Goal: Answer question/provide support

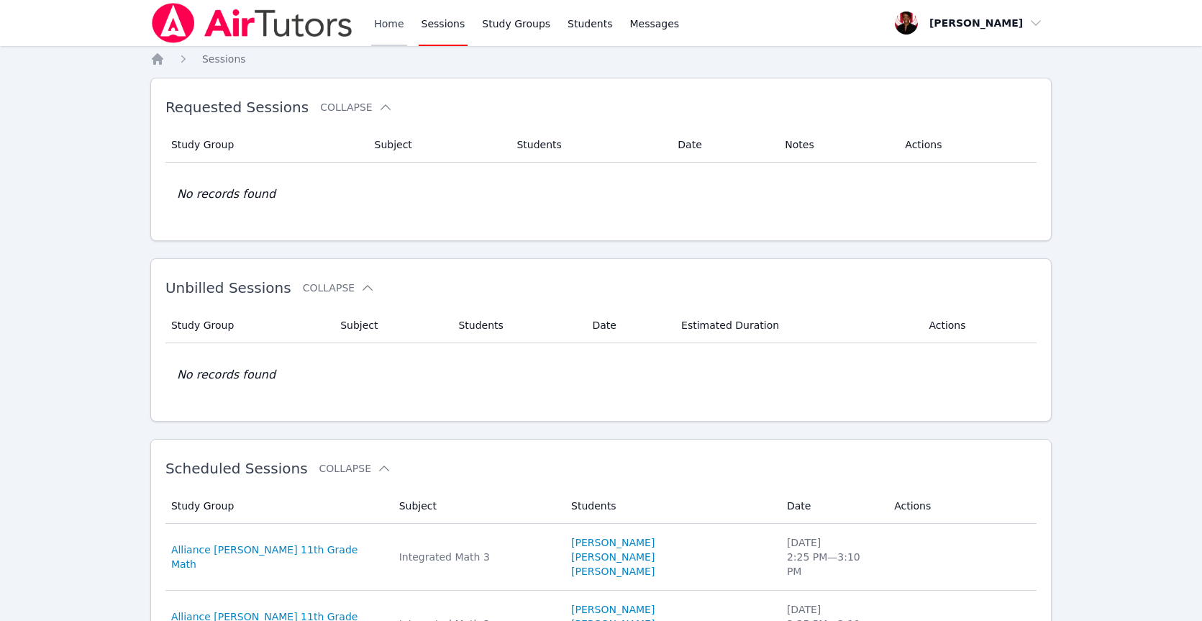
click at [375, 30] on link "Home" at bounding box center [388, 23] width 35 height 46
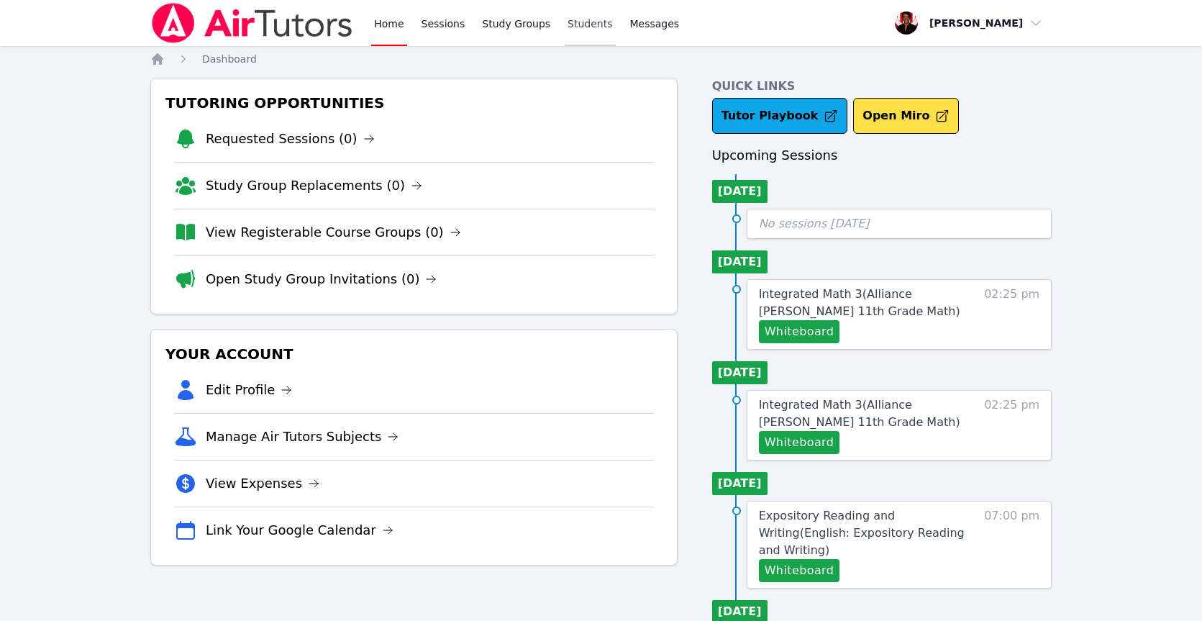
click at [593, 25] on link "Students" at bounding box center [590, 23] width 50 height 46
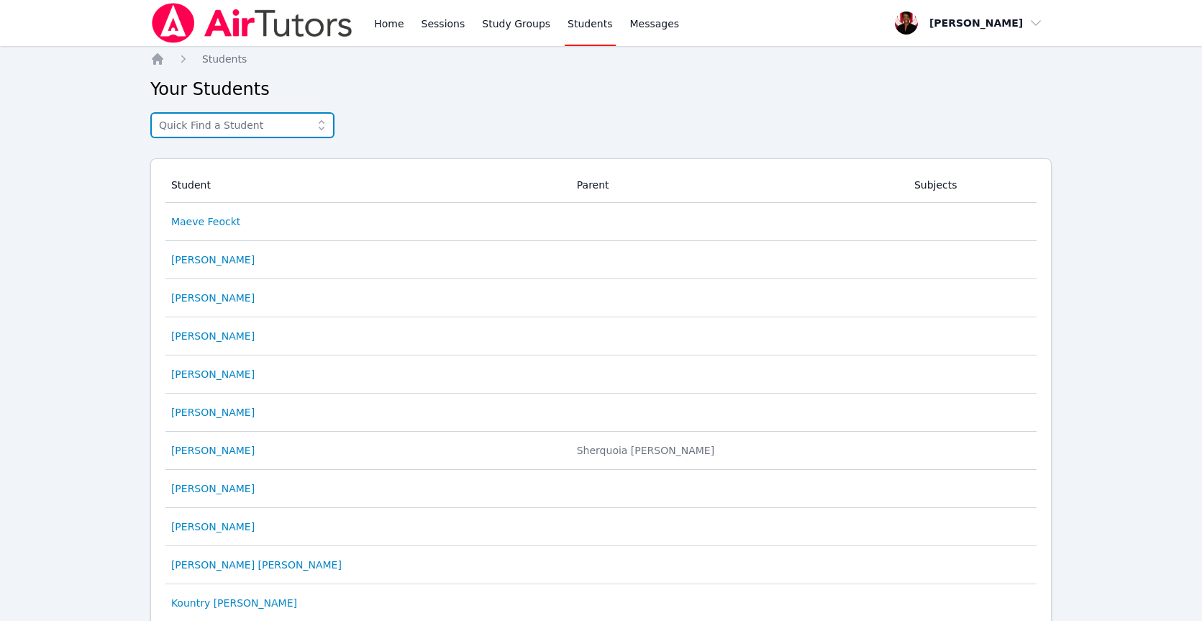
click at [290, 125] on input "text" at bounding box center [242, 125] width 184 height 26
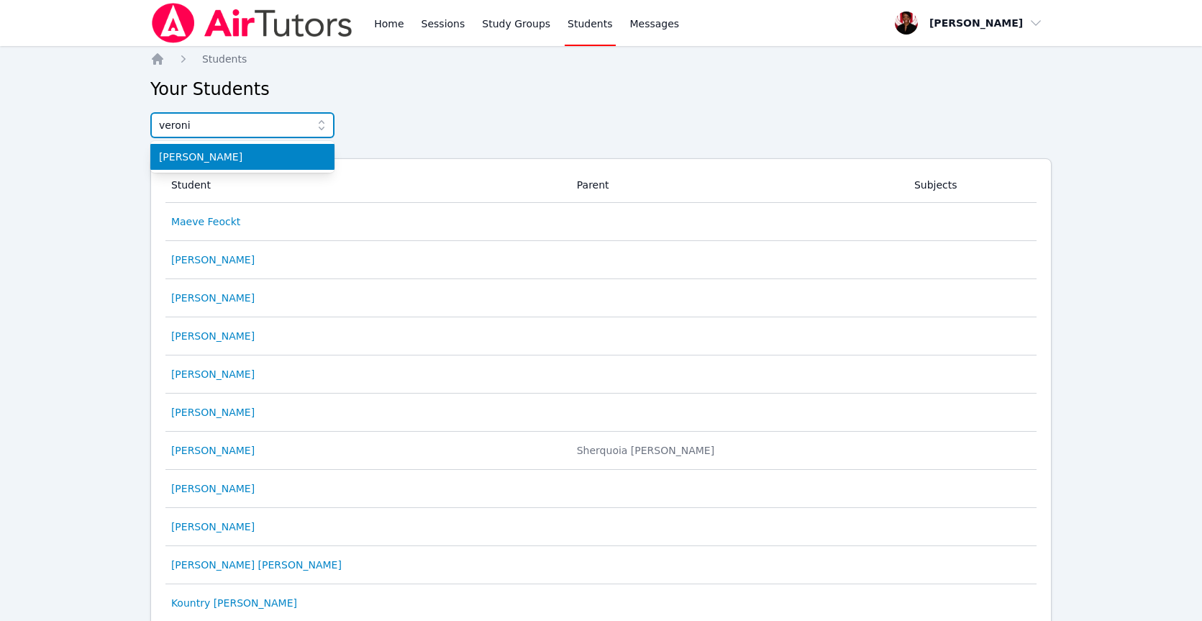
type input "veroni"
click at [275, 152] on span "[PERSON_NAME]" at bounding box center [242, 157] width 167 height 14
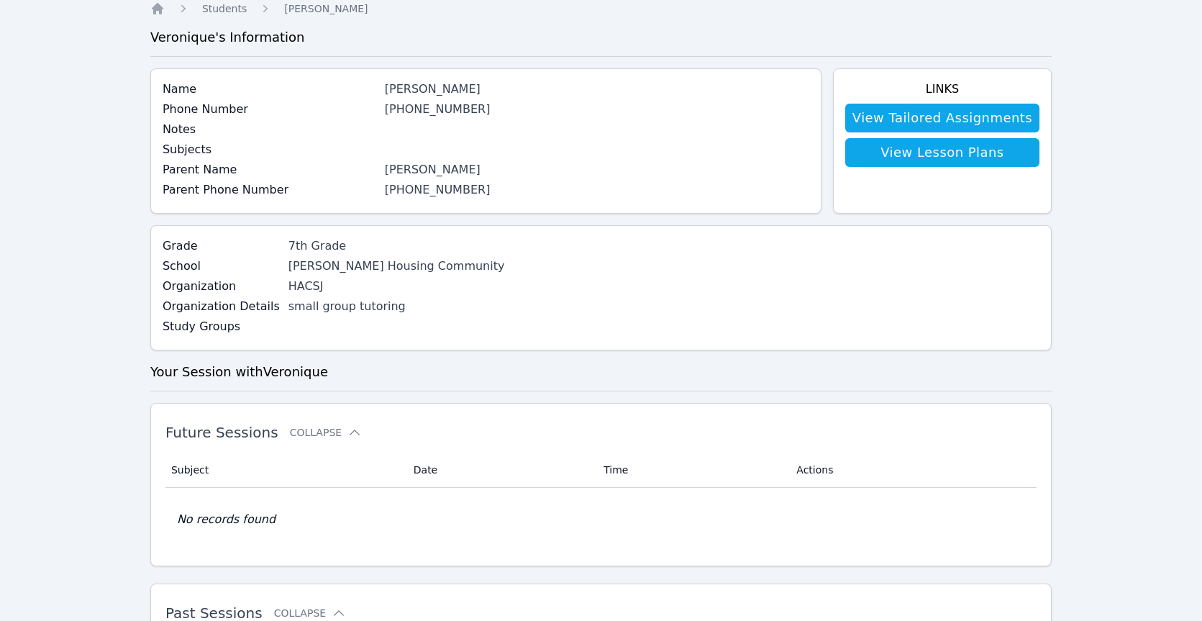
scroll to position [37, 0]
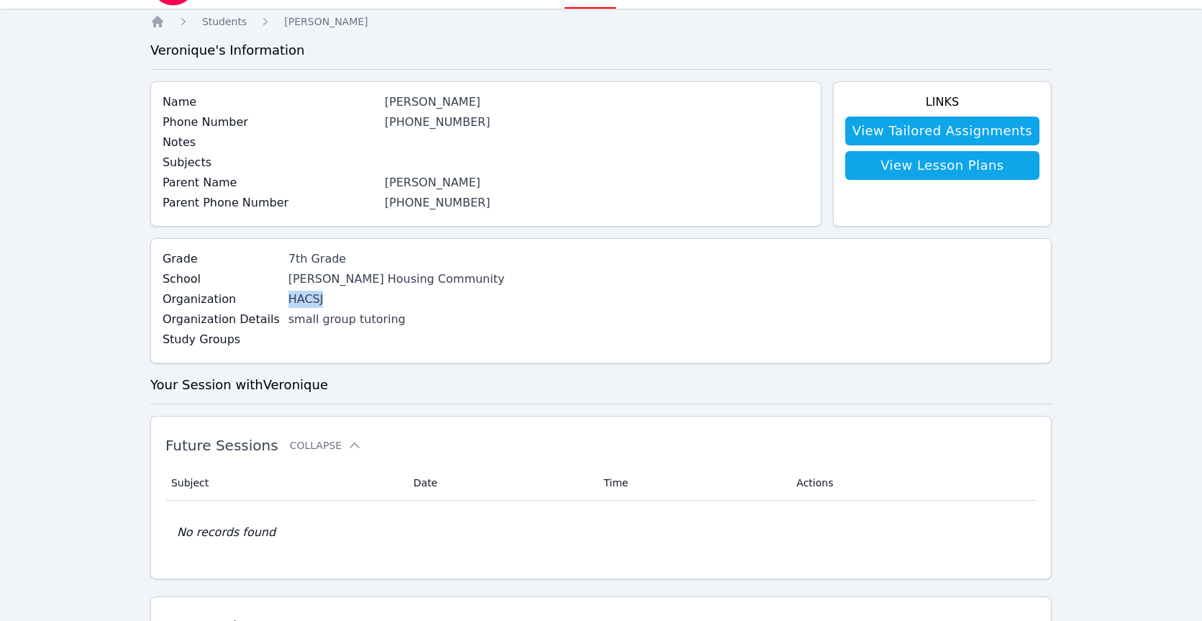
drag, startPoint x: 315, startPoint y: 298, endPoint x: 278, endPoint y: 302, distance: 37.6
click at [288, 302] on div "HACSJ" at bounding box center [404, 299] width 232 height 17
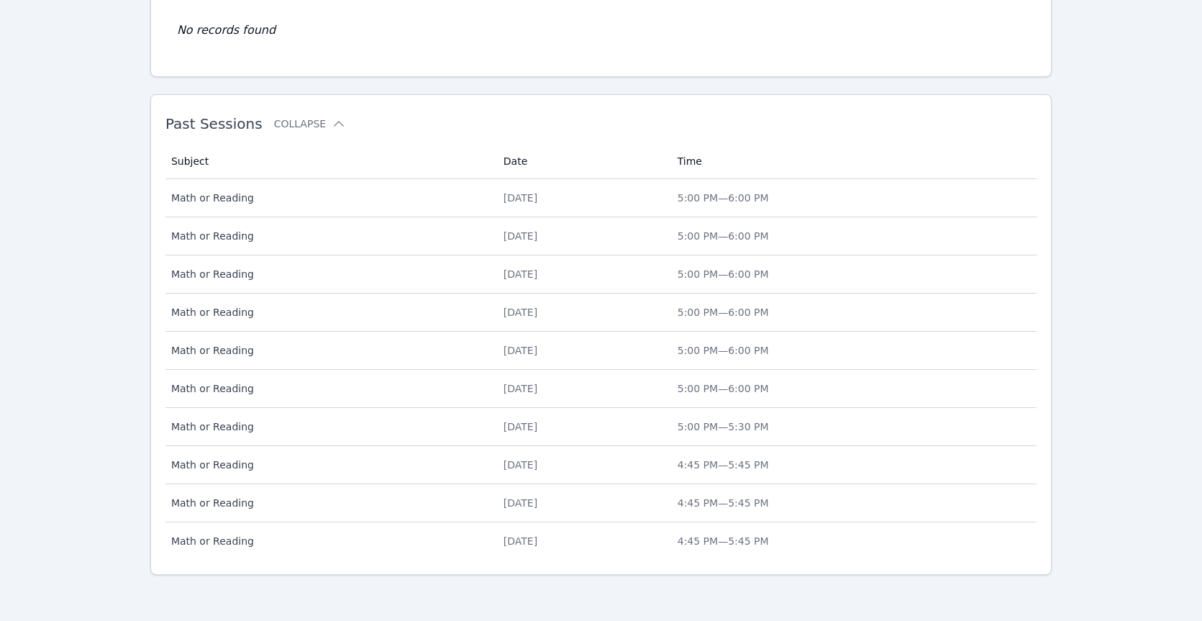
scroll to position [0, 0]
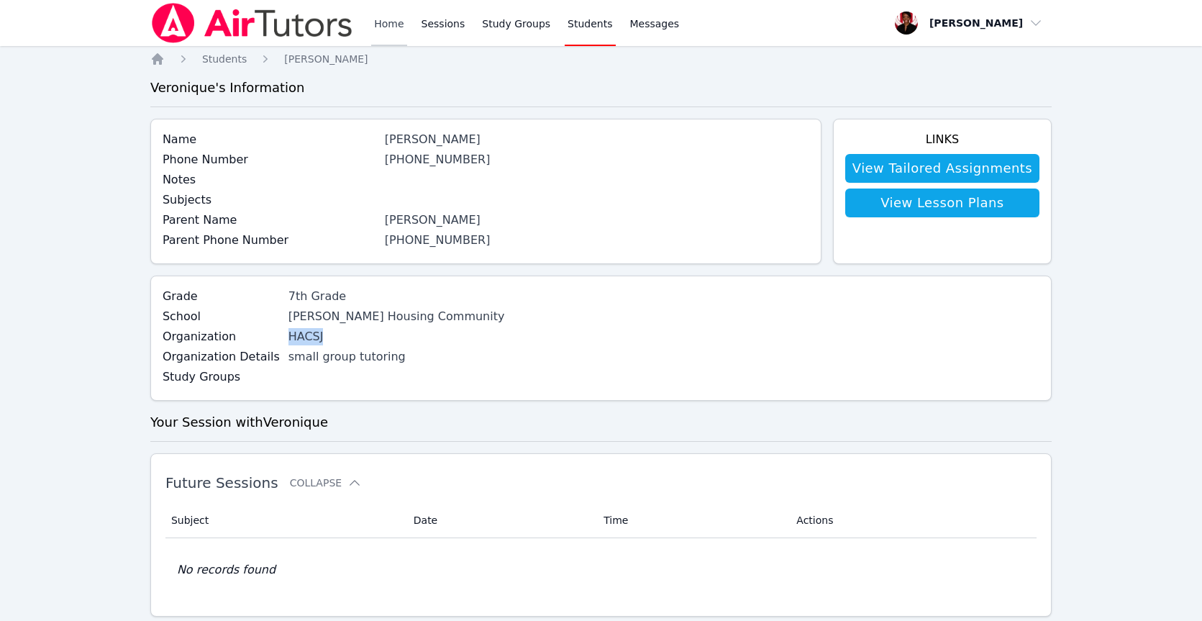
click at [390, 19] on link "Home" at bounding box center [388, 23] width 35 height 46
